Goal: Transaction & Acquisition: Register for event/course

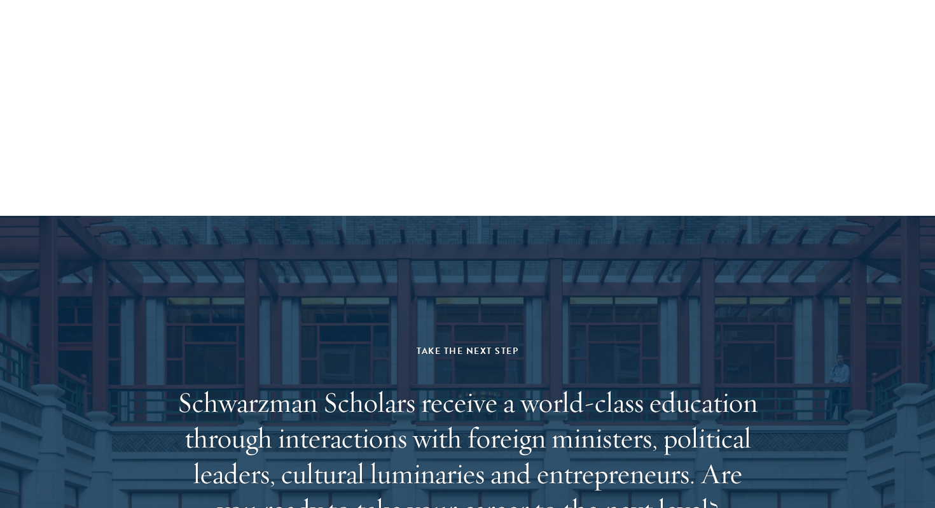
scroll to position [3913, 0]
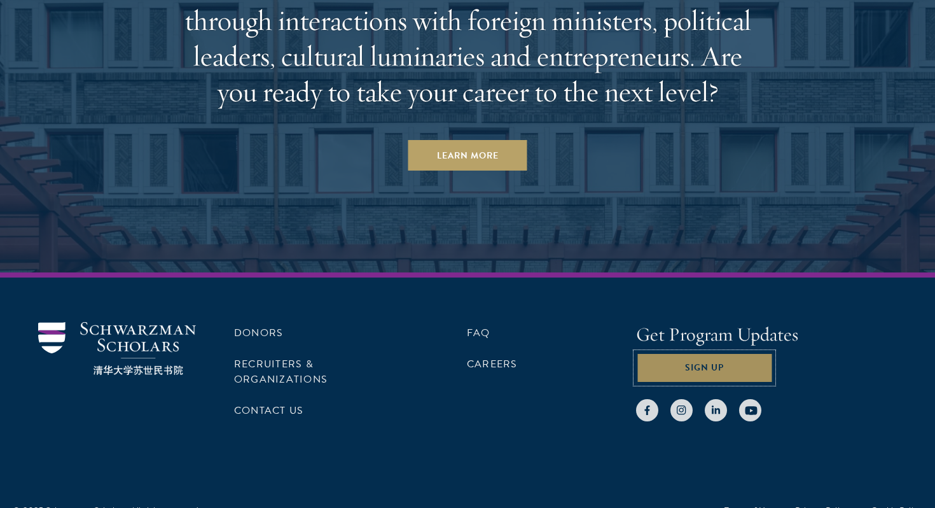
click at [739, 352] on button "Sign Up" at bounding box center [704, 367] width 137 height 31
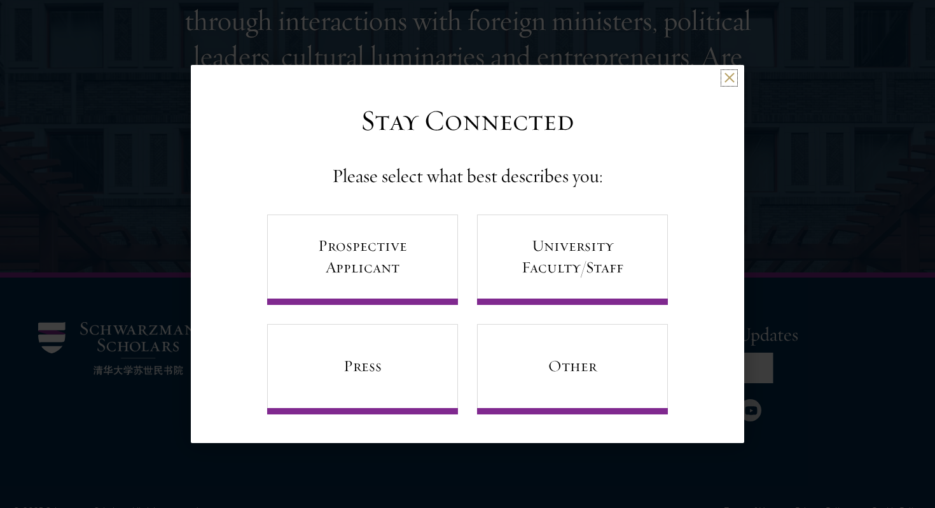
click at [726, 75] on button at bounding box center [729, 78] width 11 height 11
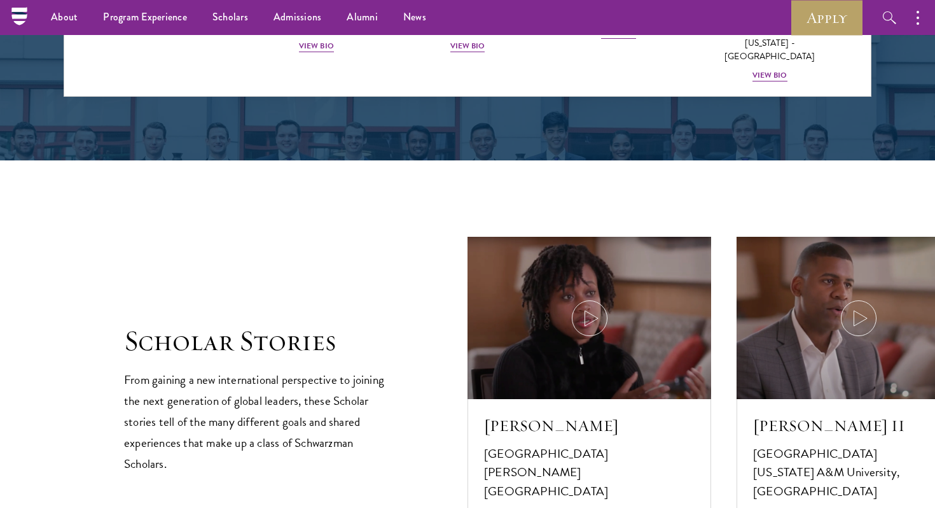
scroll to position [191, 0]
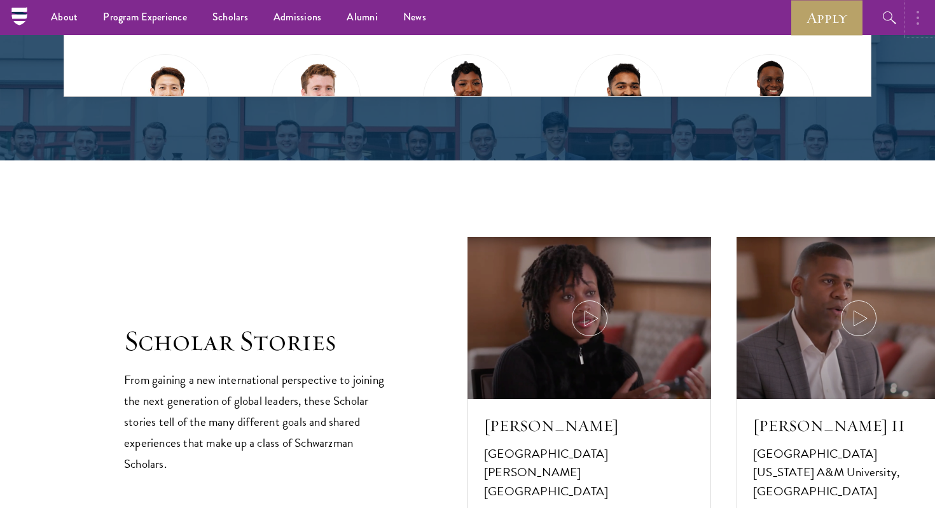
click at [919, 17] on button "button" at bounding box center [921, 17] width 28 height 35
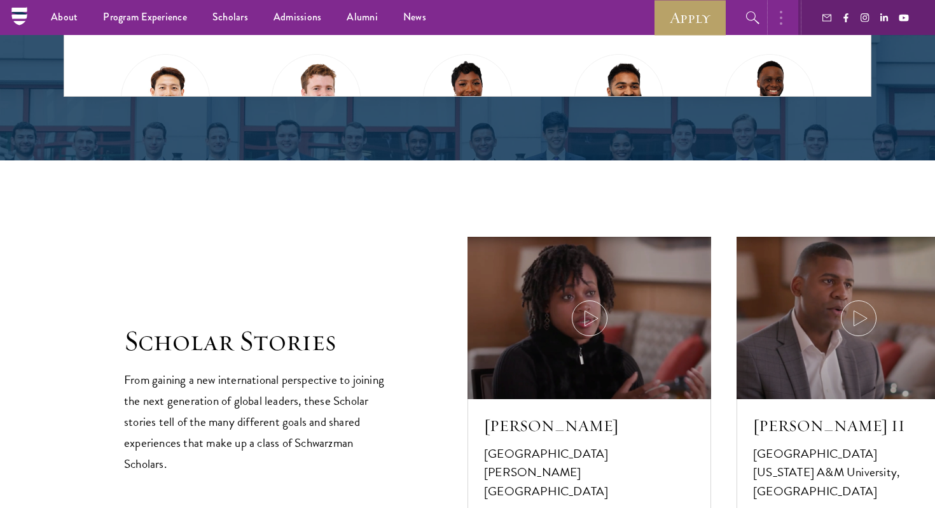
click at [788, 20] on button "button" at bounding box center [784, 17] width 28 height 35
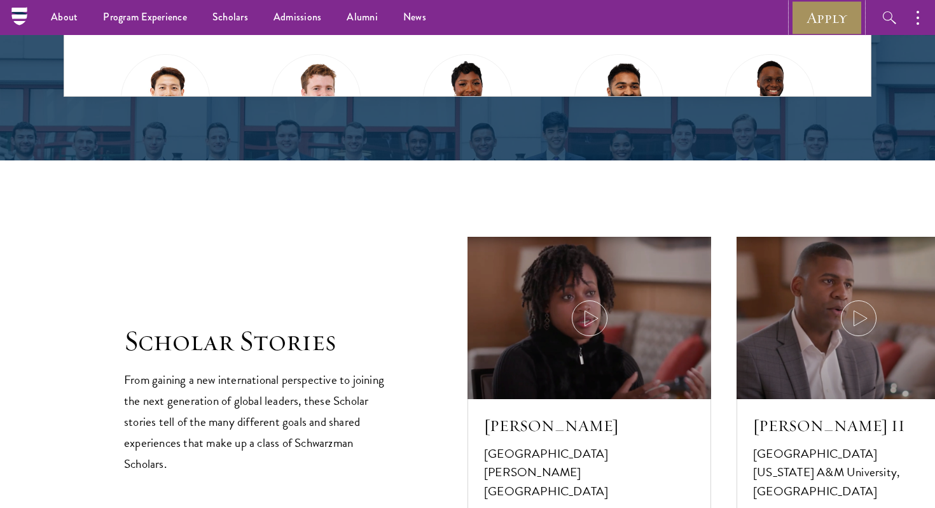
click at [807, 13] on link "Apply" at bounding box center [826, 17] width 71 height 35
